Goal: Information Seeking & Learning: Learn about a topic

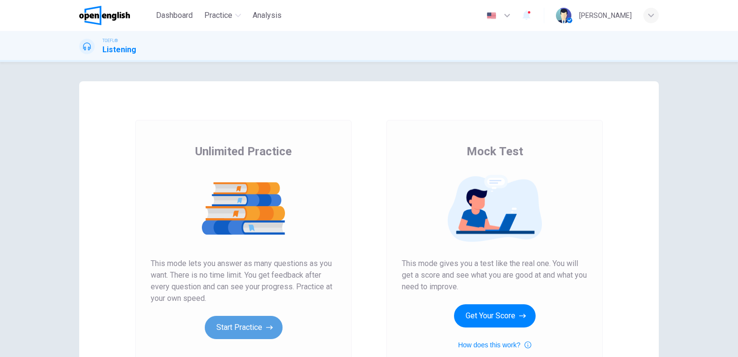
click at [229, 327] on button "Start Practice" at bounding box center [244, 326] width 78 height 23
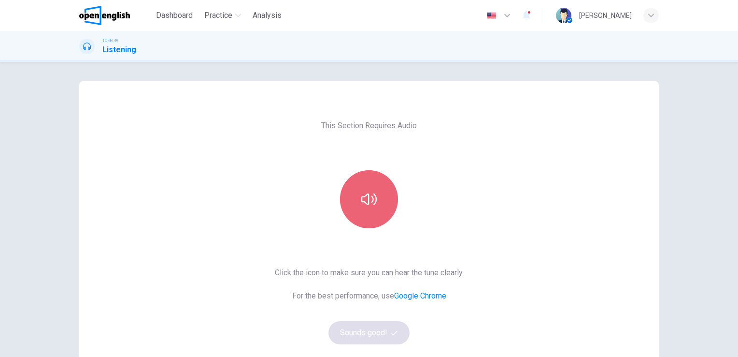
click at [363, 204] on icon "button" at bounding box center [368, 198] width 15 height 15
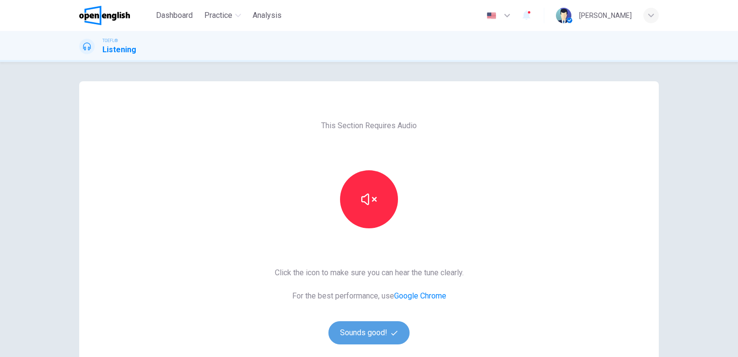
click at [381, 329] on button "Sounds good!" at bounding box center [369, 332] width 81 height 23
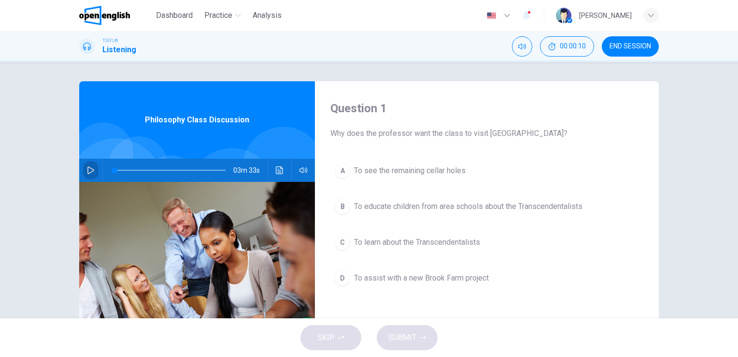
click at [89, 171] on icon "button" at bounding box center [91, 170] width 8 height 8
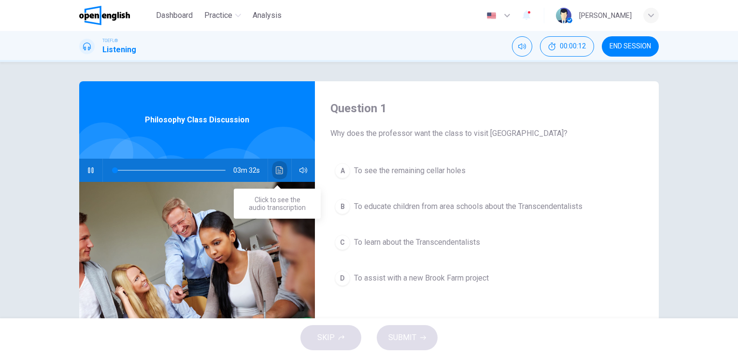
click at [276, 172] on icon "Click to see the audio transcription" at bounding box center [280, 170] width 8 height 8
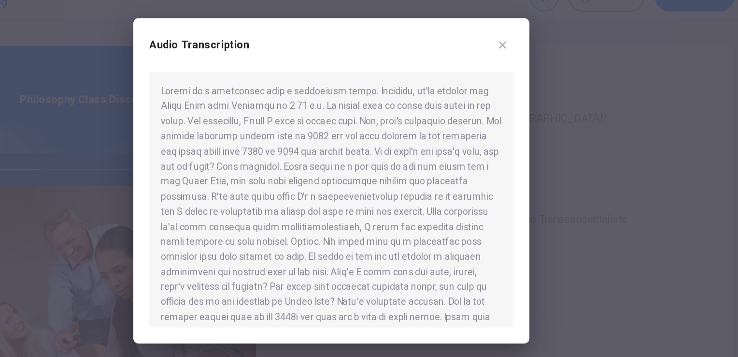
click at [501, 287] on div "Audio Transcription" at bounding box center [369, 178] width 285 height 234
click at [502, 281] on div "Audio Transcription" at bounding box center [369, 178] width 285 height 234
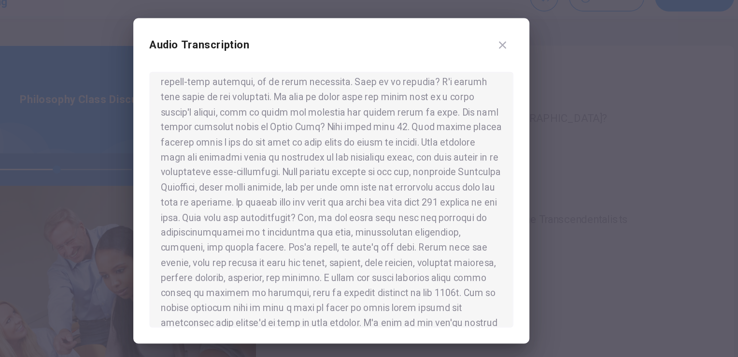
scroll to position [201, 0]
click at [501, 276] on div "Audio Transcription" at bounding box center [369, 178] width 285 height 234
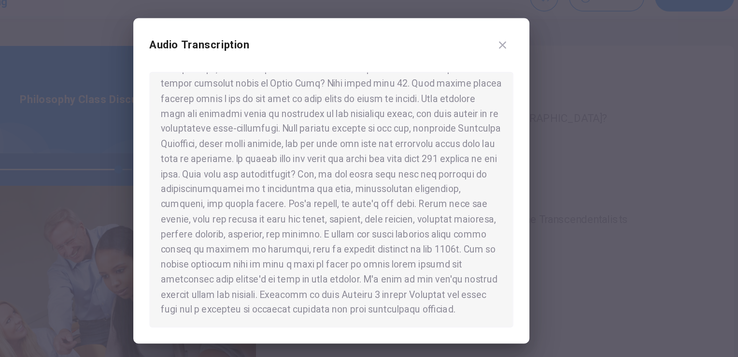
scroll to position [233, 0]
type input "*"
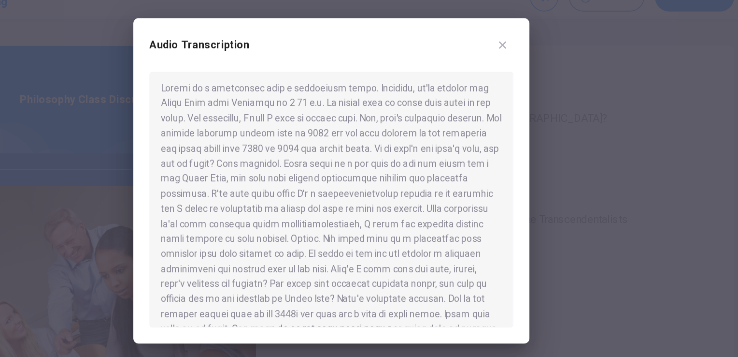
scroll to position [0, 0]
